Goal: Task Accomplishment & Management: Use online tool/utility

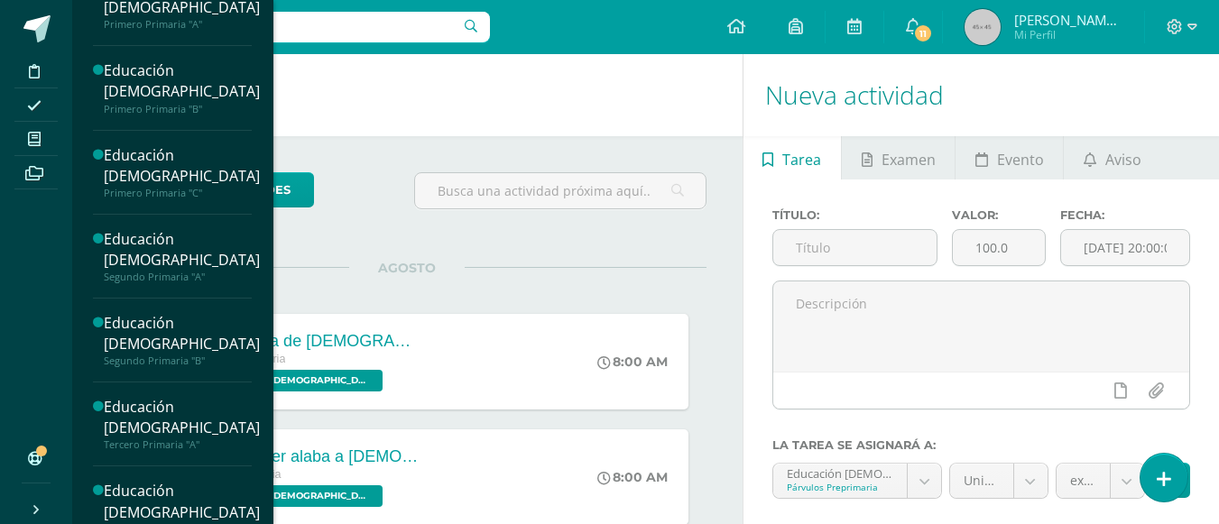
scroll to position [918, 0]
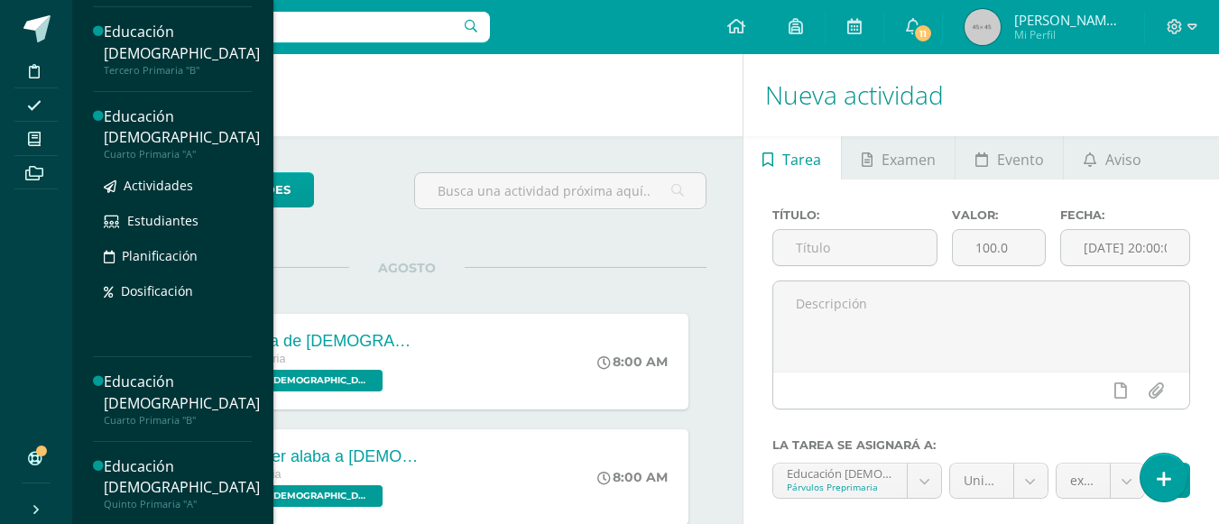
click at [169, 148] on div "Educación [DEMOGRAPHIC_DATA]" at bounding box center [182, 127] width 156 height 42
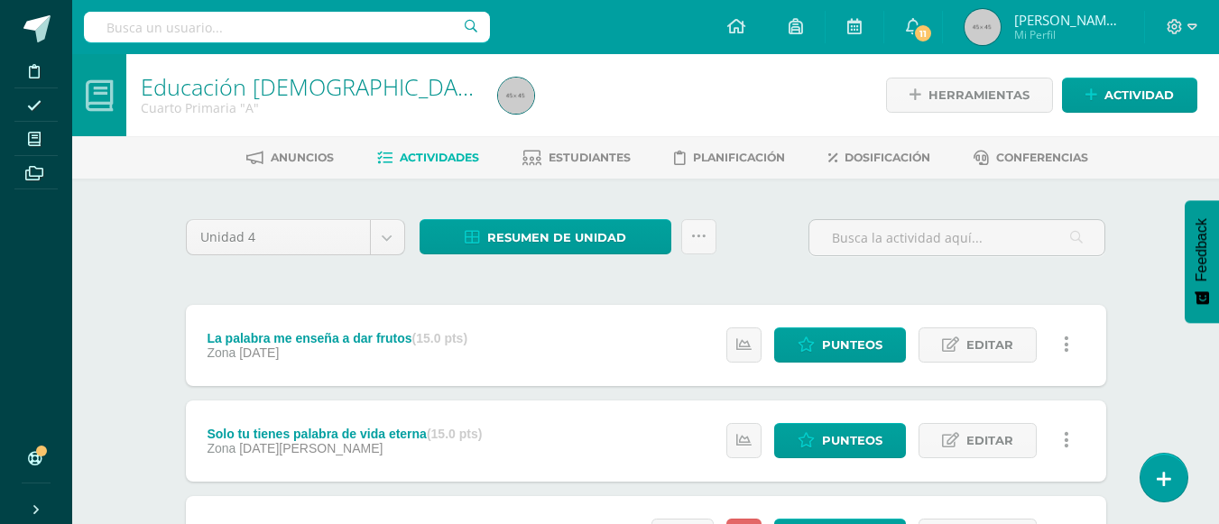
click at [1149, 317] on div "Educación Cristiana Cuarto Primaria "A" Herramientas Detalle de asistencias Act…" at bounding box center [645, 375] width 1147 height 643
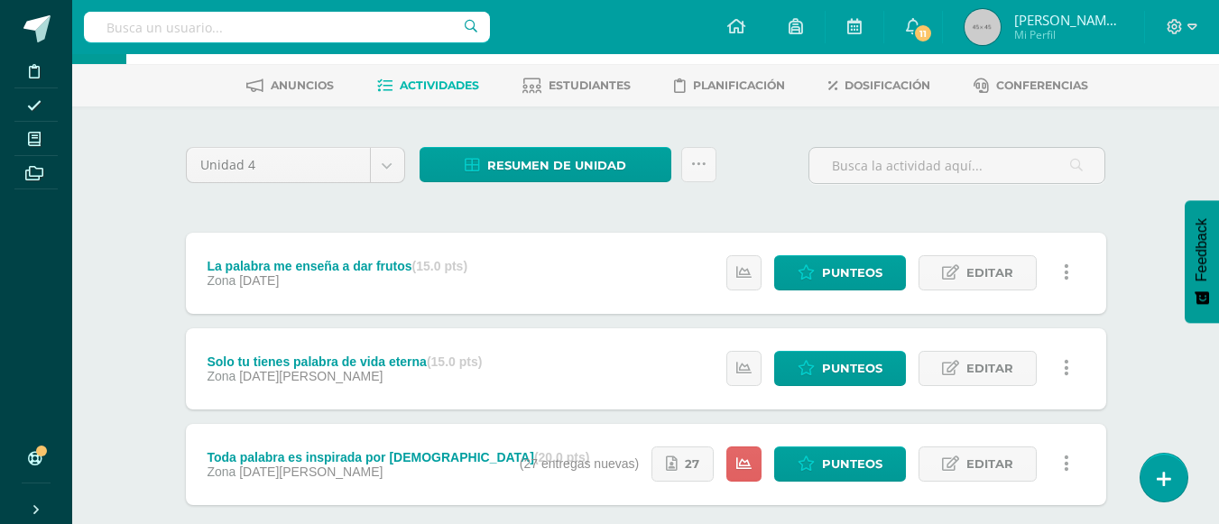
scroll to position [108, 0]
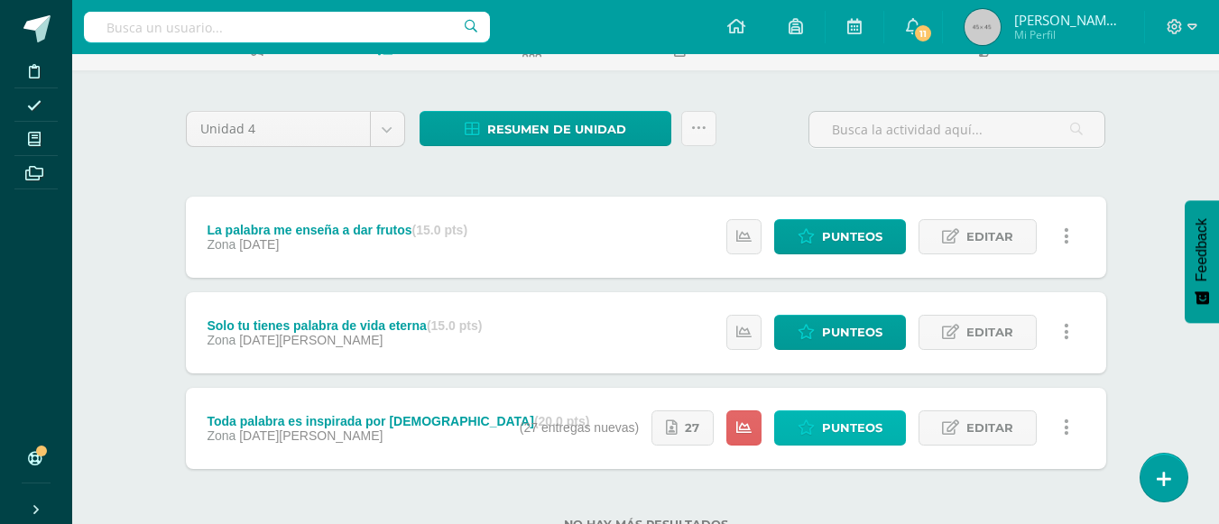
click at [843, 430] on span "Punteos" at bounding box center [852, 428] width 60 height 33
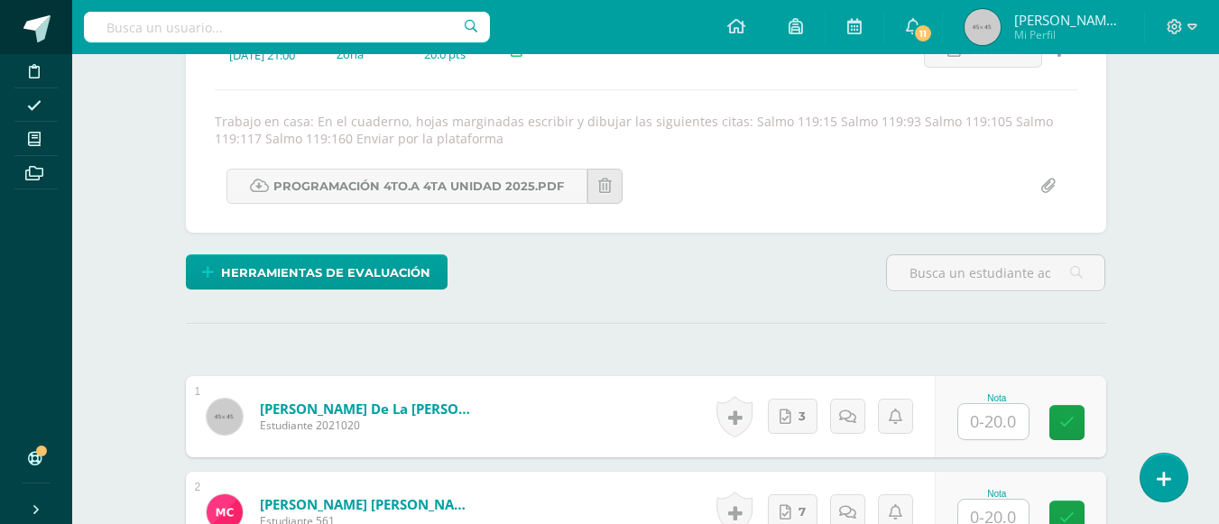
scroll to position [286, 0]
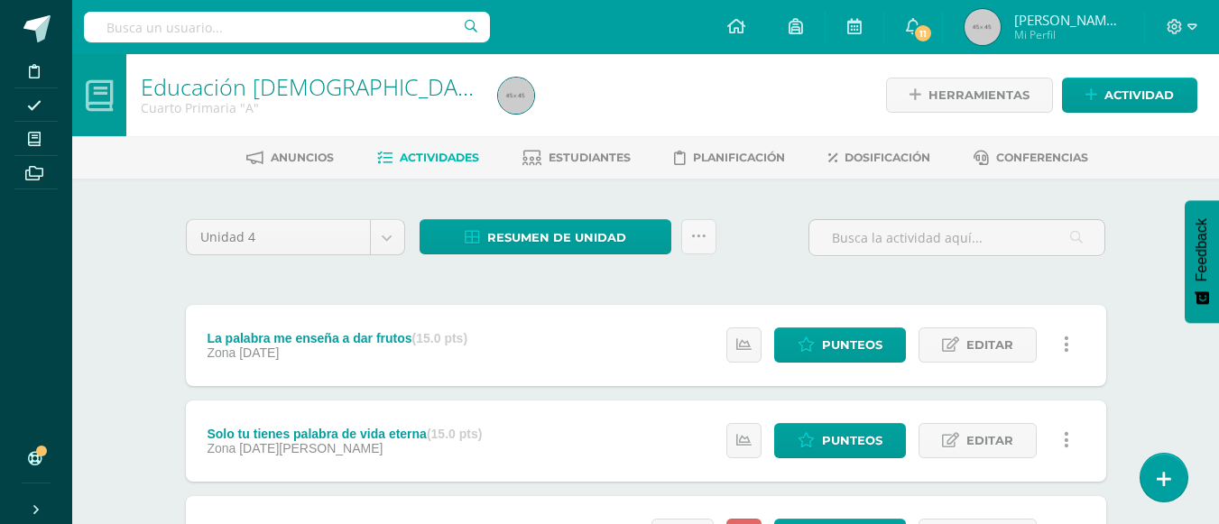
click at [1163, 376] on div "Educación Cristiana Cuarto Primaria "A" Herramientas Detalle de asistencias Act…" at bounding box center [645, 375] width 1147 height 643
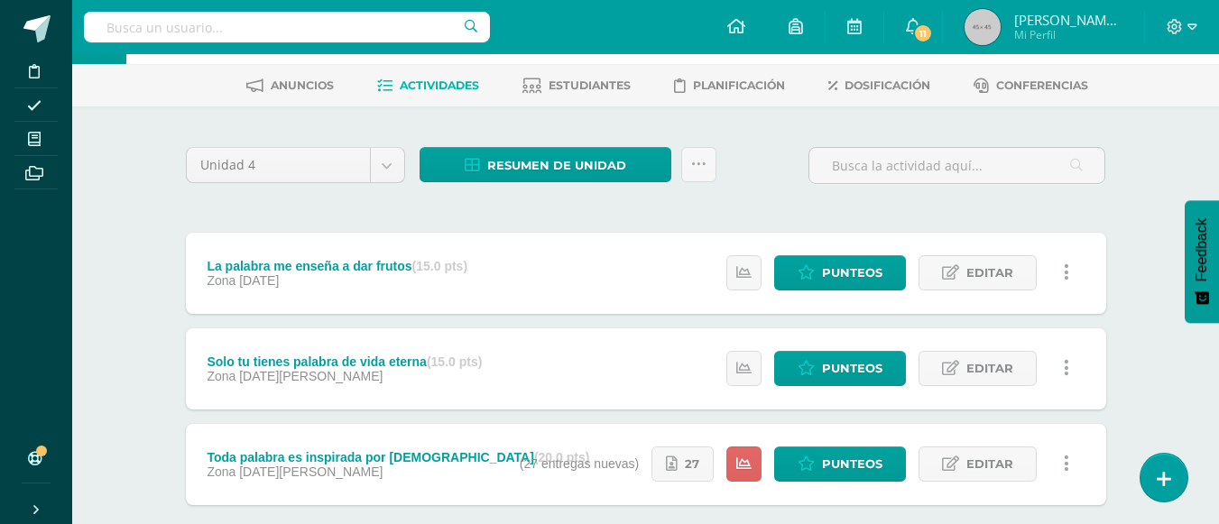
scroll to position [108, 0]
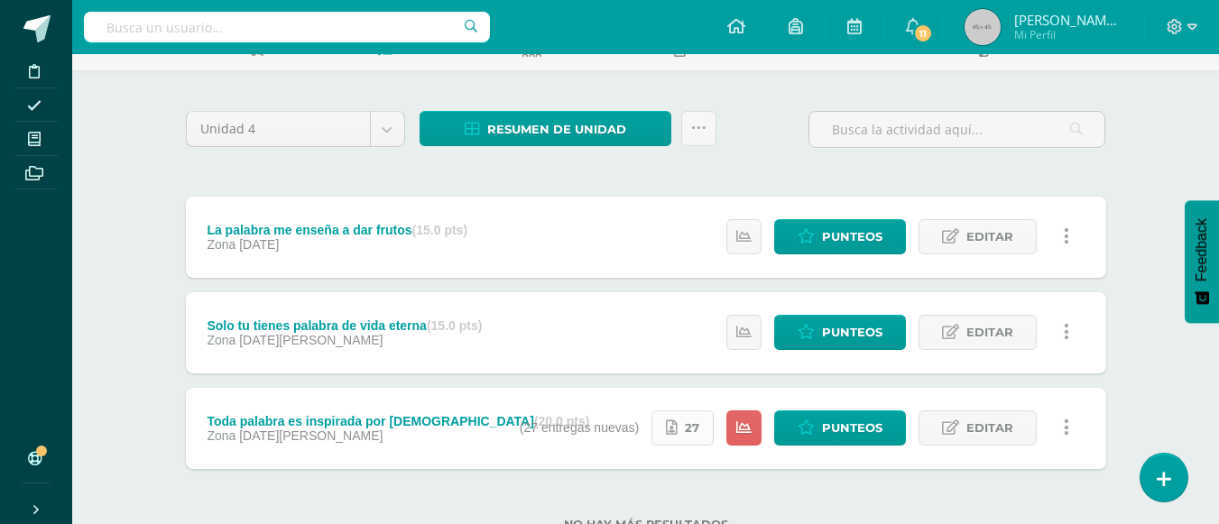
click at [695, 427] on span "27" at bounding box center [692, 428] width 14 height 33
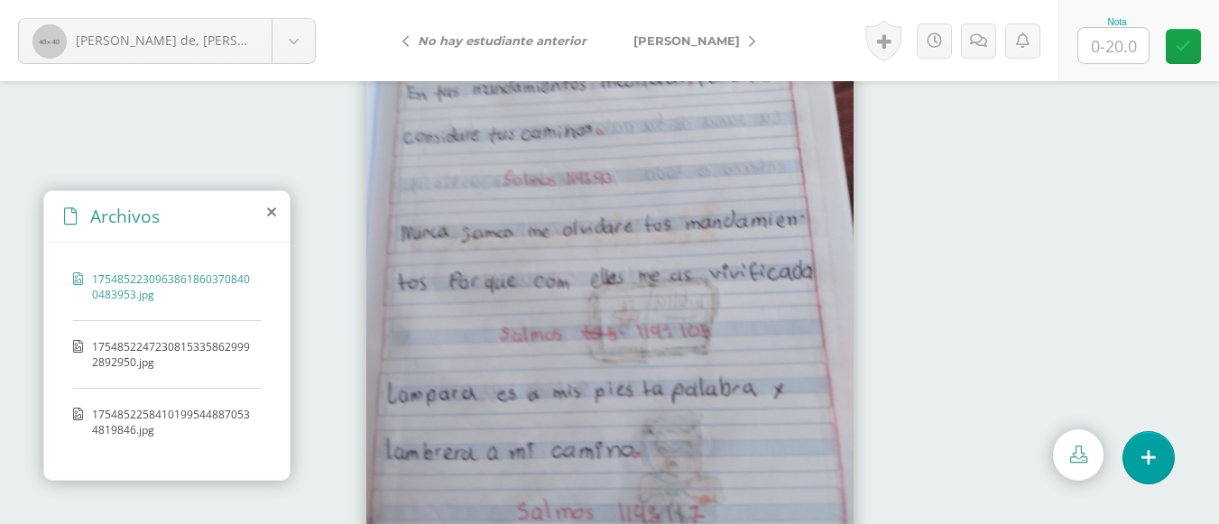
click at [217, 353] on span "17548522472308153358629992892950.jpg" at bounding box center [172, 354] width 160 height 31
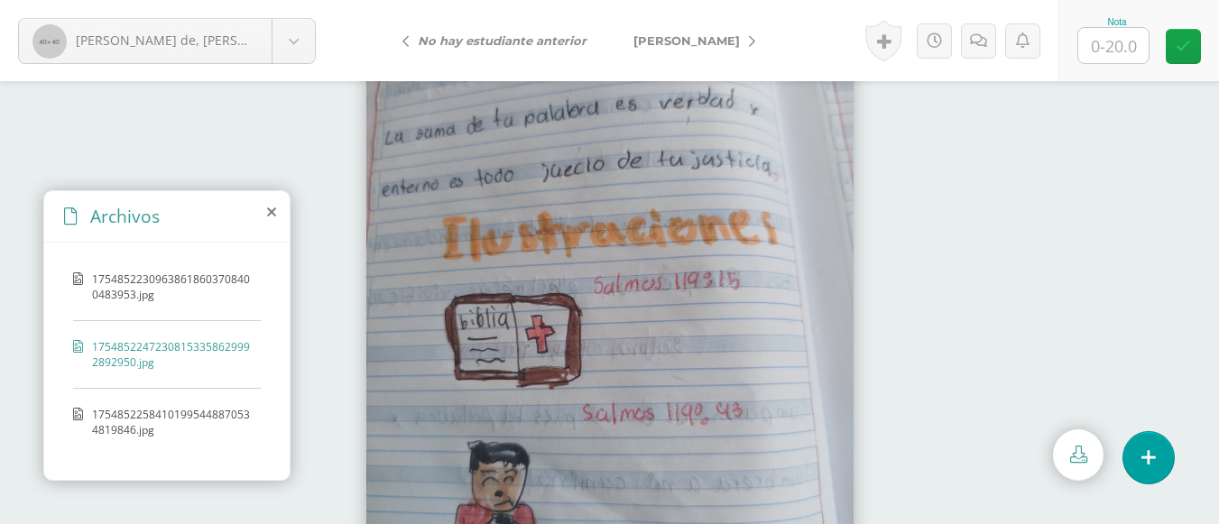
click at [216, 411] on span "17548522584101995448870534819846.jpg" at bounding box center [172, 422] width 160 height 31
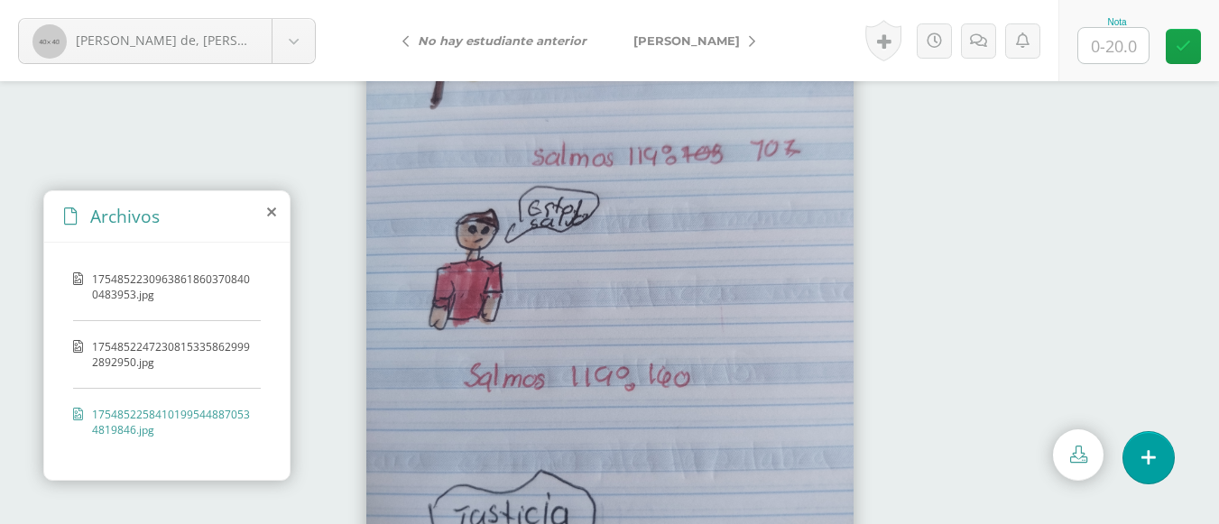
click at [930, 317] on div at bounding box center [609, 302] width 1219 height 443
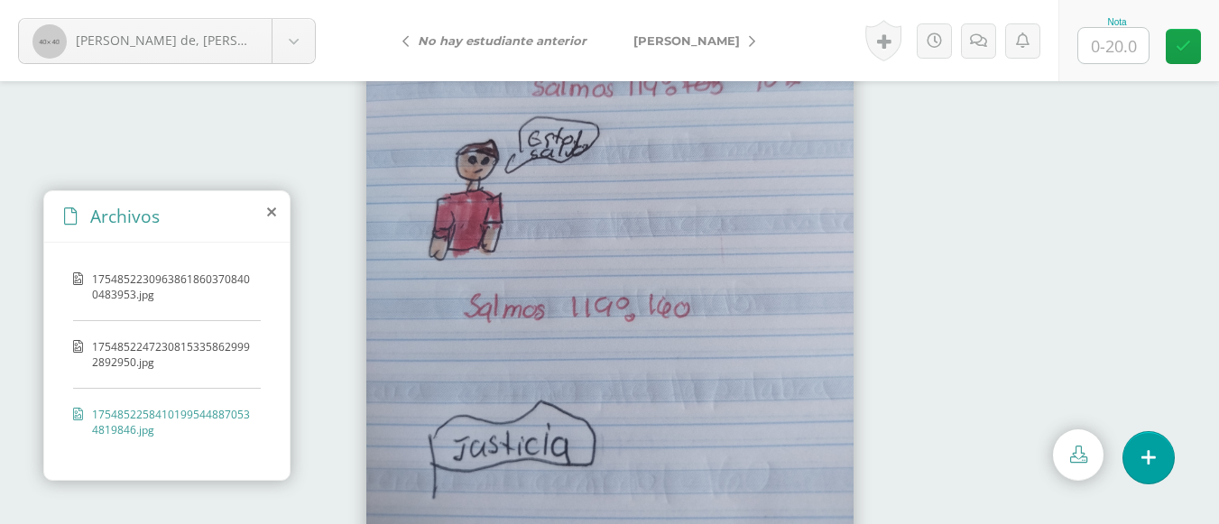
scroll to position [72, 0]
